Goal: Transaction & Acquisition: Register for event/course

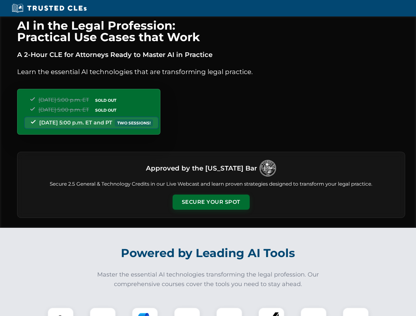
click at [211, 202] on button "Secure Your Spot" at bounding box center [211, 202] width 77 height 15
click at [61, 312] on img at bounding box center [60, 320] width 19 height 19
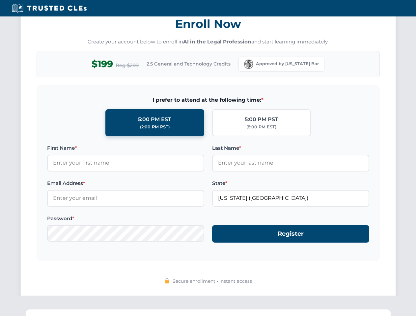
scroll to position [647, 0]
